Goal: Task Accomplishment & Management: Use online tool/utility

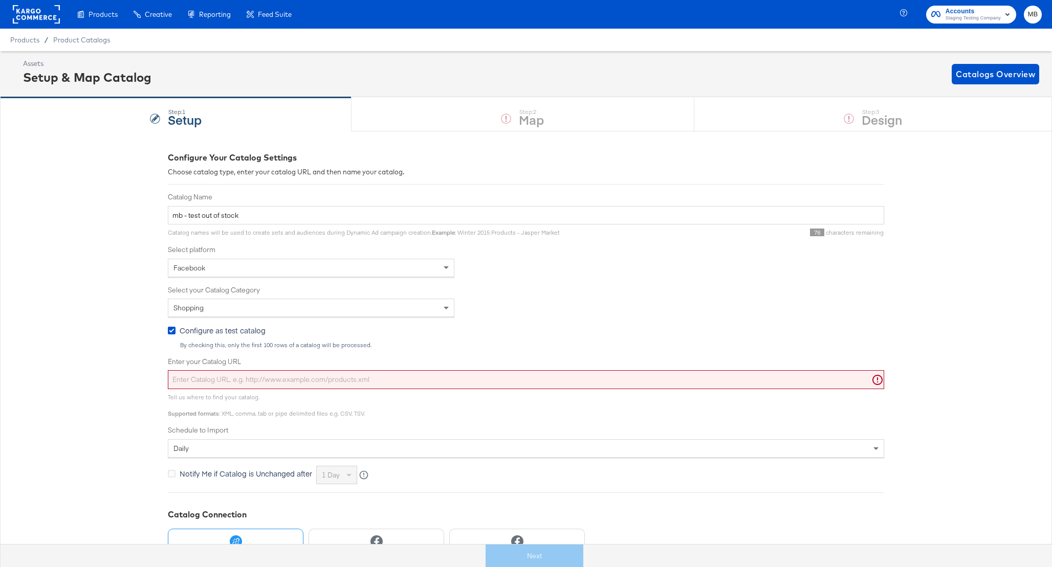
scroll to position [84, 0]
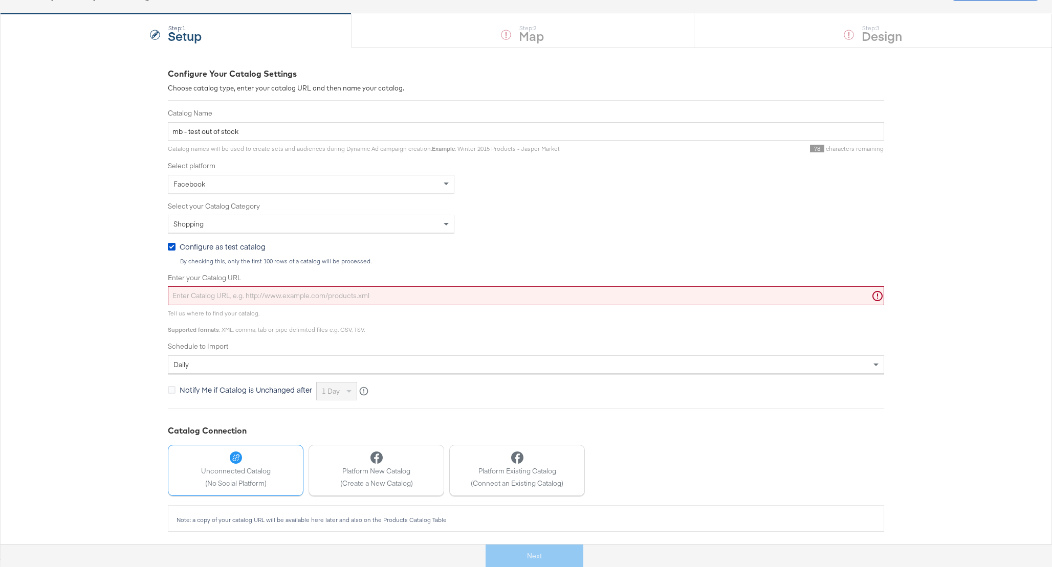
click at [309, 294] on input "Enter your Catalog URL" at bounding box center [526, 295] width 716 height 19
paste input "[URL][DOMAIN_NAME]"
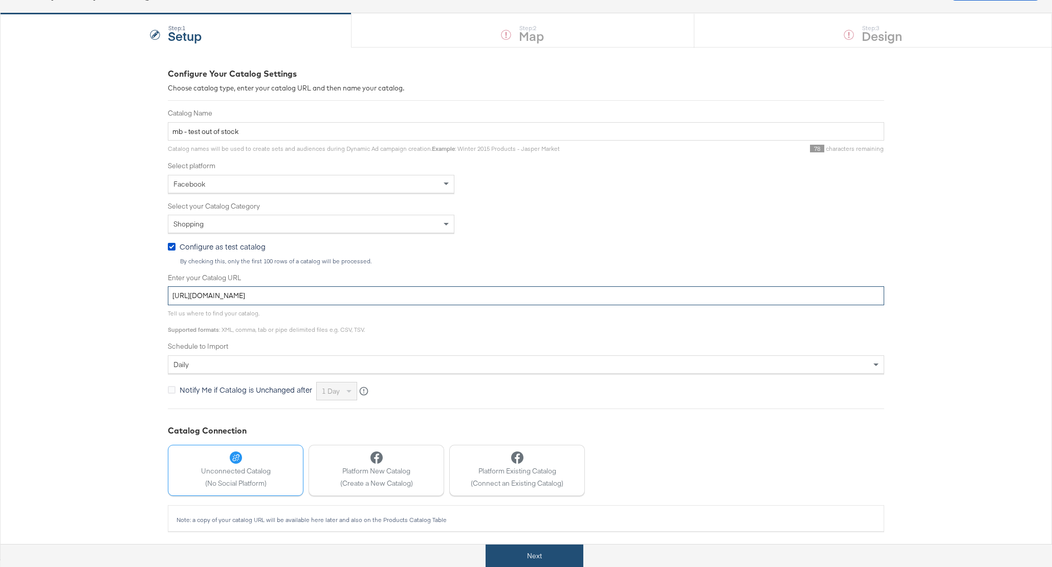
type input "[URL][DOMAIN_NAME]"
click at [520, 556] on button "Next" at bounding box center [534, 556] width 98 height 23
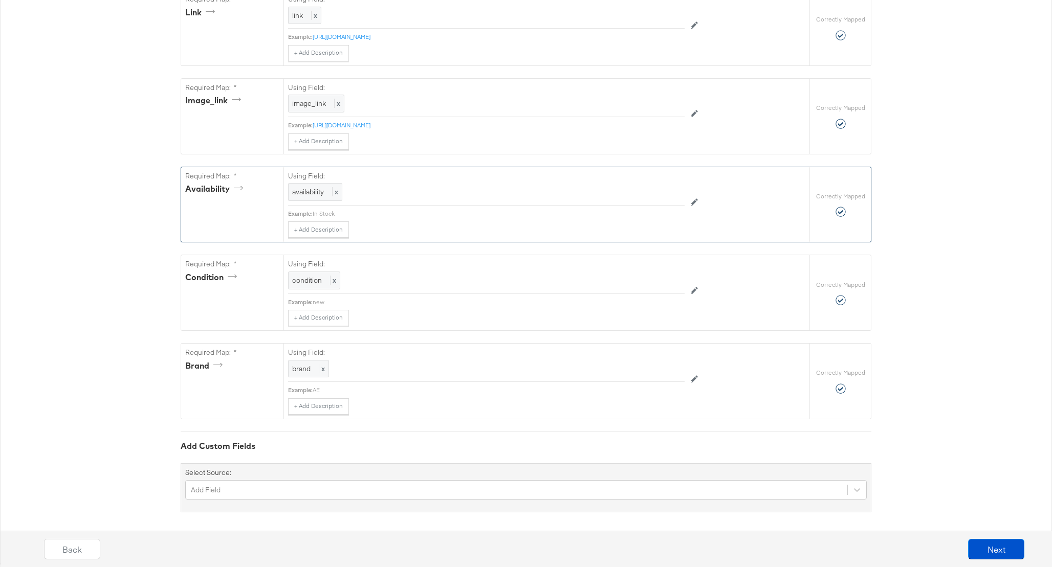
scroll to position [605, 0]
drag, startPoint x: 244, startPoint y: 497, endPoint x: 242, endPoint y: 485, distance: 11.9
click at [244, 497] on div "Select Source: Add Field" at bounding box center [526, 483] width 691 height 49
click at [242, 484] on div "Add Field" at bounding box center [525, 485] width 681 height 19
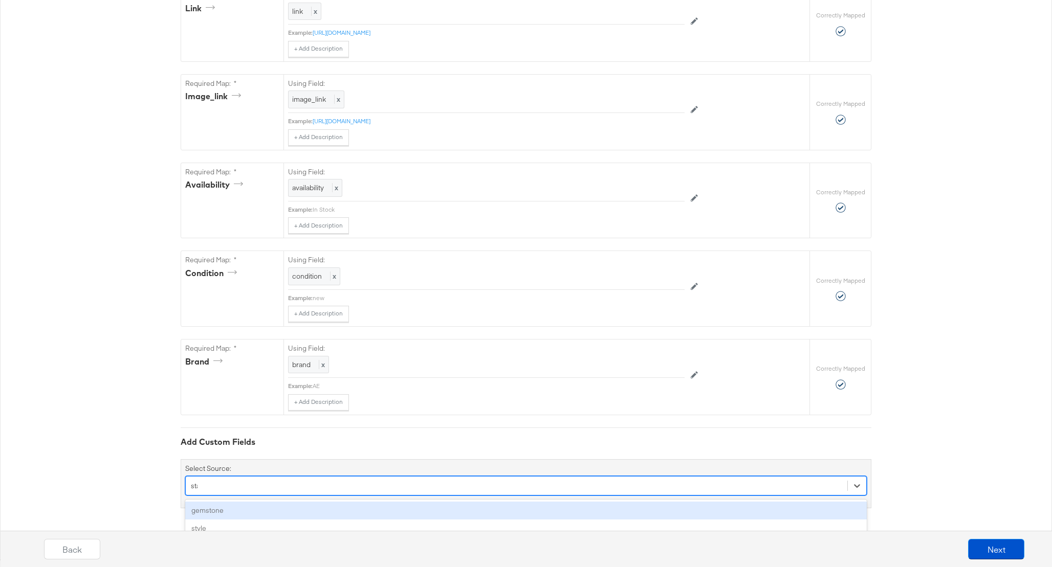
type input "statu"
click at [211, 517] on div "status" at bounding box center [525, 511] width 681 height 18
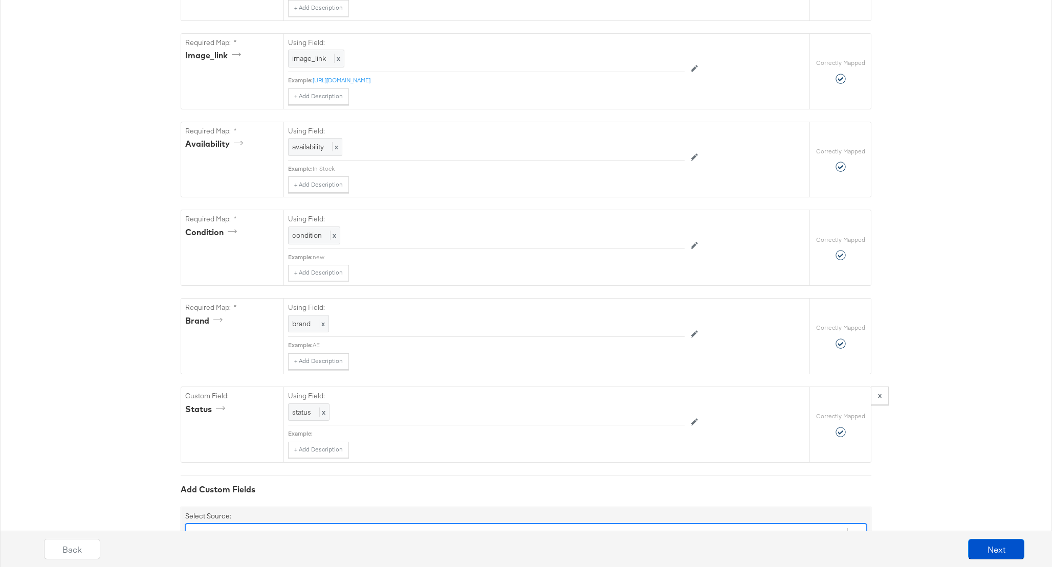
scroll to position [688, 0]
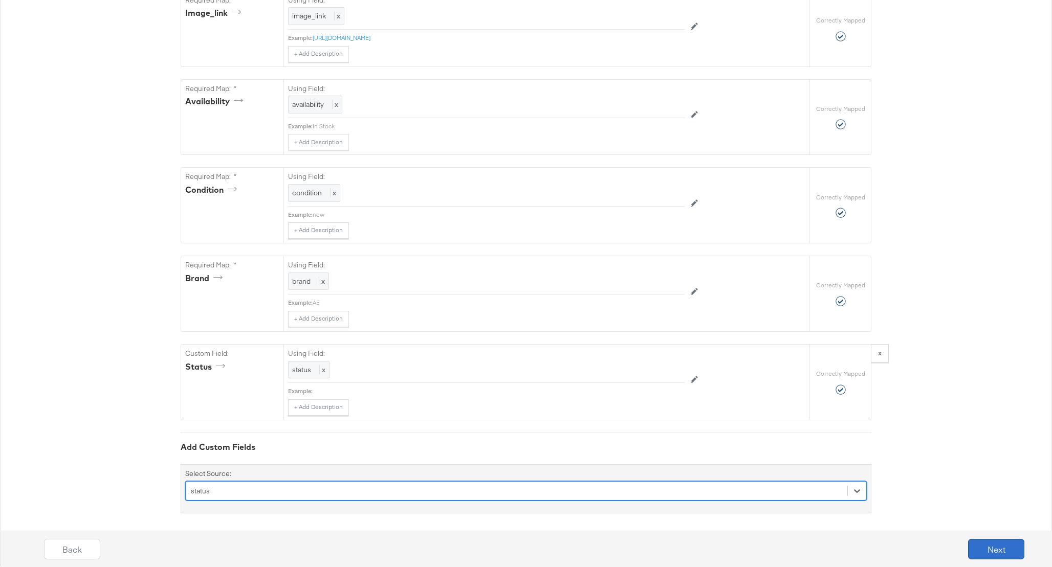
click at [1005, 555] on button "Next" at bounding box center [996, 549] width 56 height 20
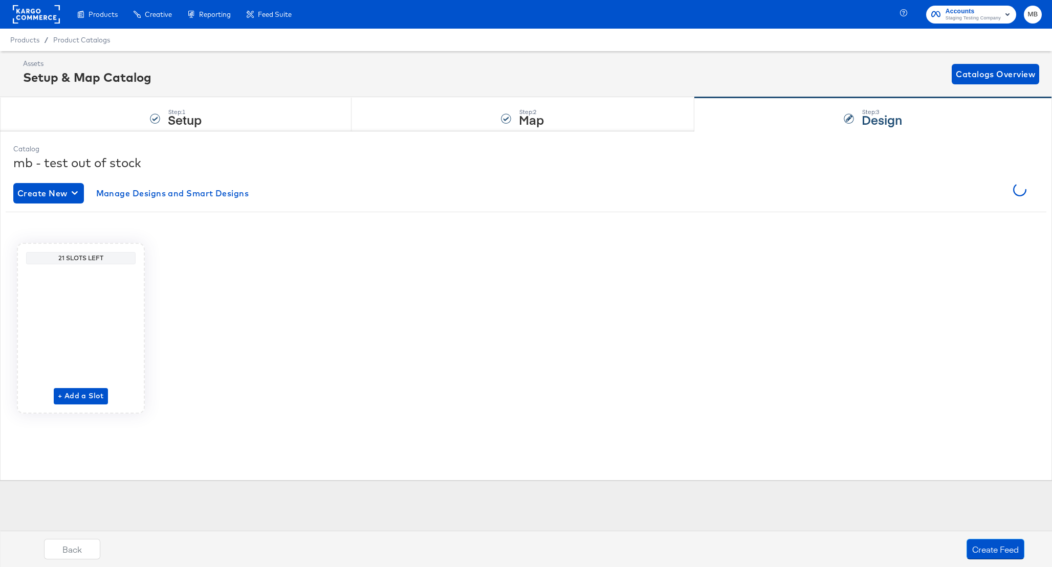
scroll to position [0, 0]
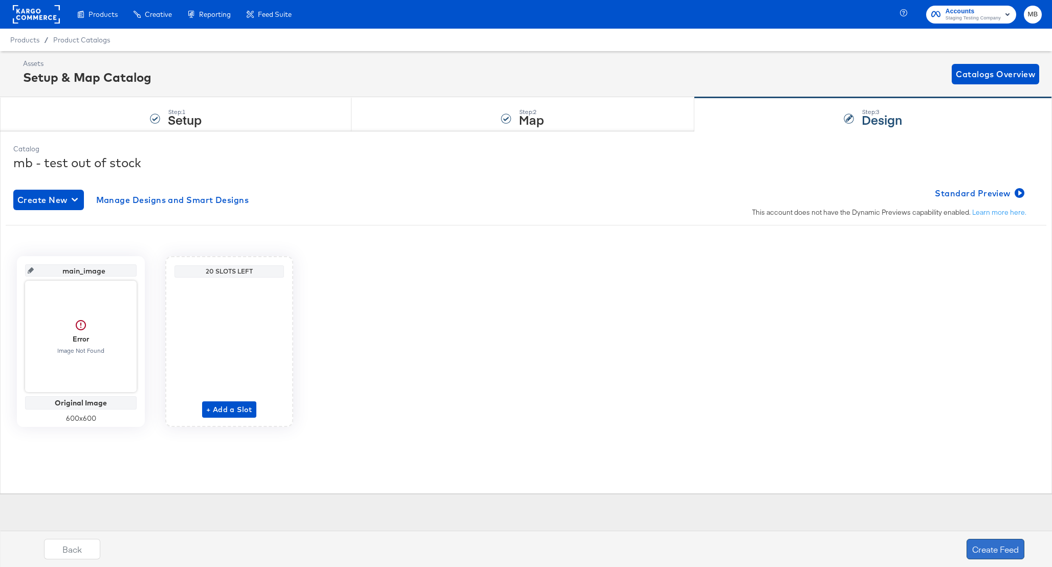
click at [994, 550] on button "Create Feed" at bounding box center [995, 549] width 58 height 20
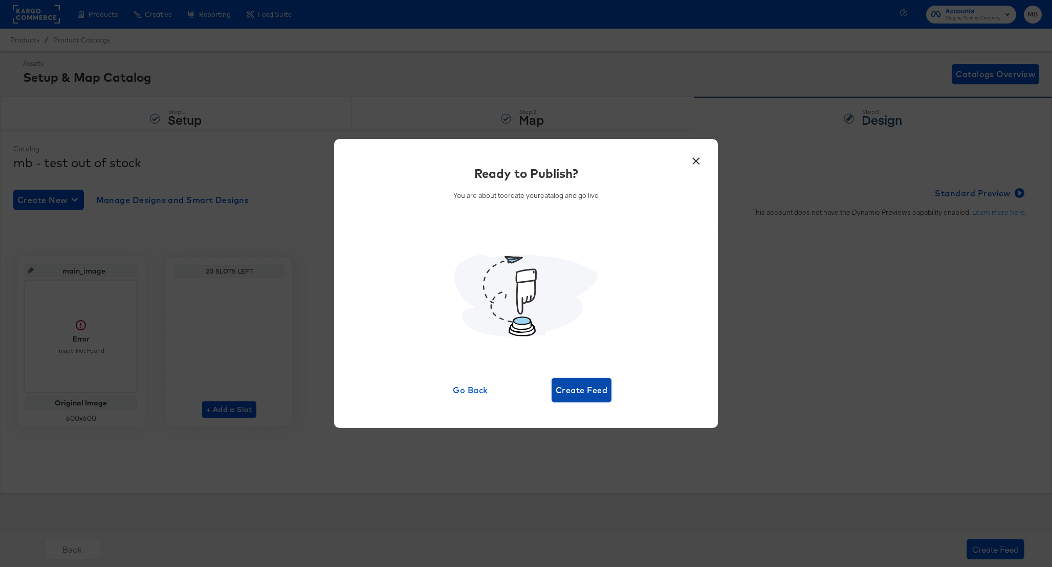
click at [567, 388] on span "Create Feed" at bounding box center [581, 390] width 52 height 14
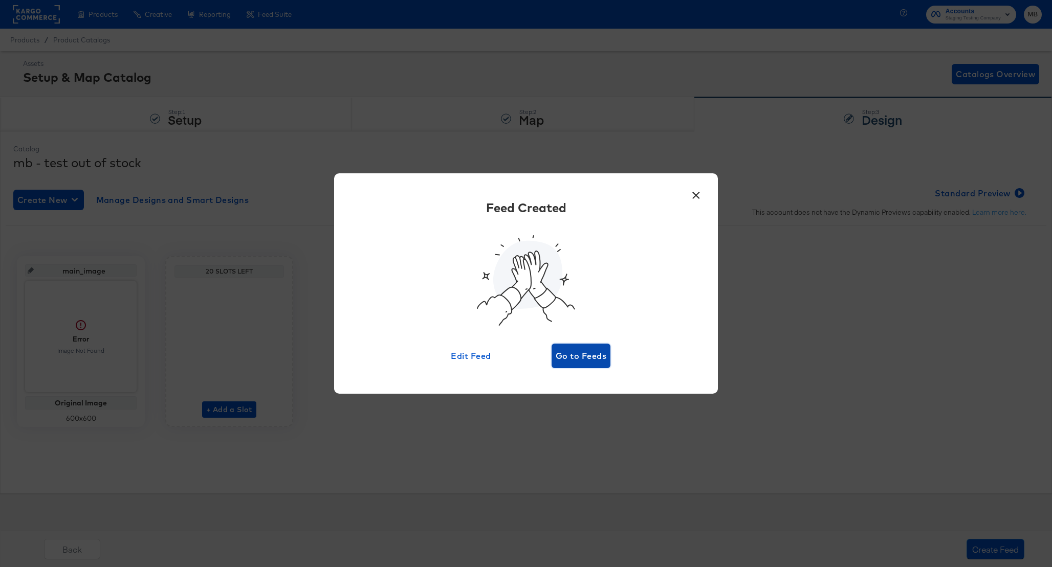
click at [576, 362] on span "Go to Feeds" at bounding box center [580, 356] width 51 height 14
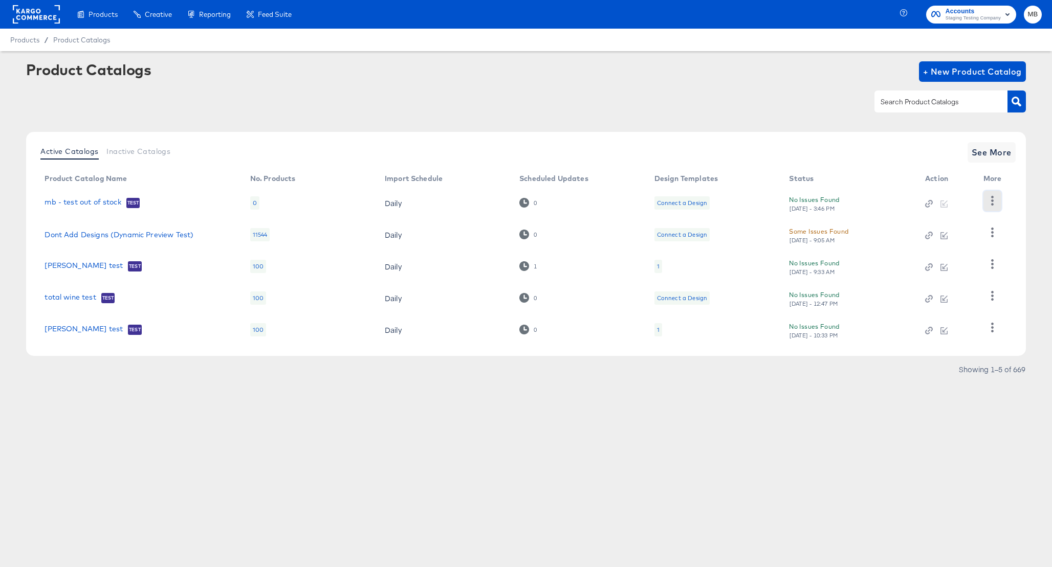
click at [989, 199] on icon "button" at bounding box center [992, 201] width 10 height 10
click at [990, 201] on icon "button" at bounding box center [992, 201] width 10 height 10
click at [99, 202] on link "mb - test out of stock" at bounding box center [83, 203] width 76 height 10
